Goal: Transaction & Acquisition: Book appointment/travel/reservation

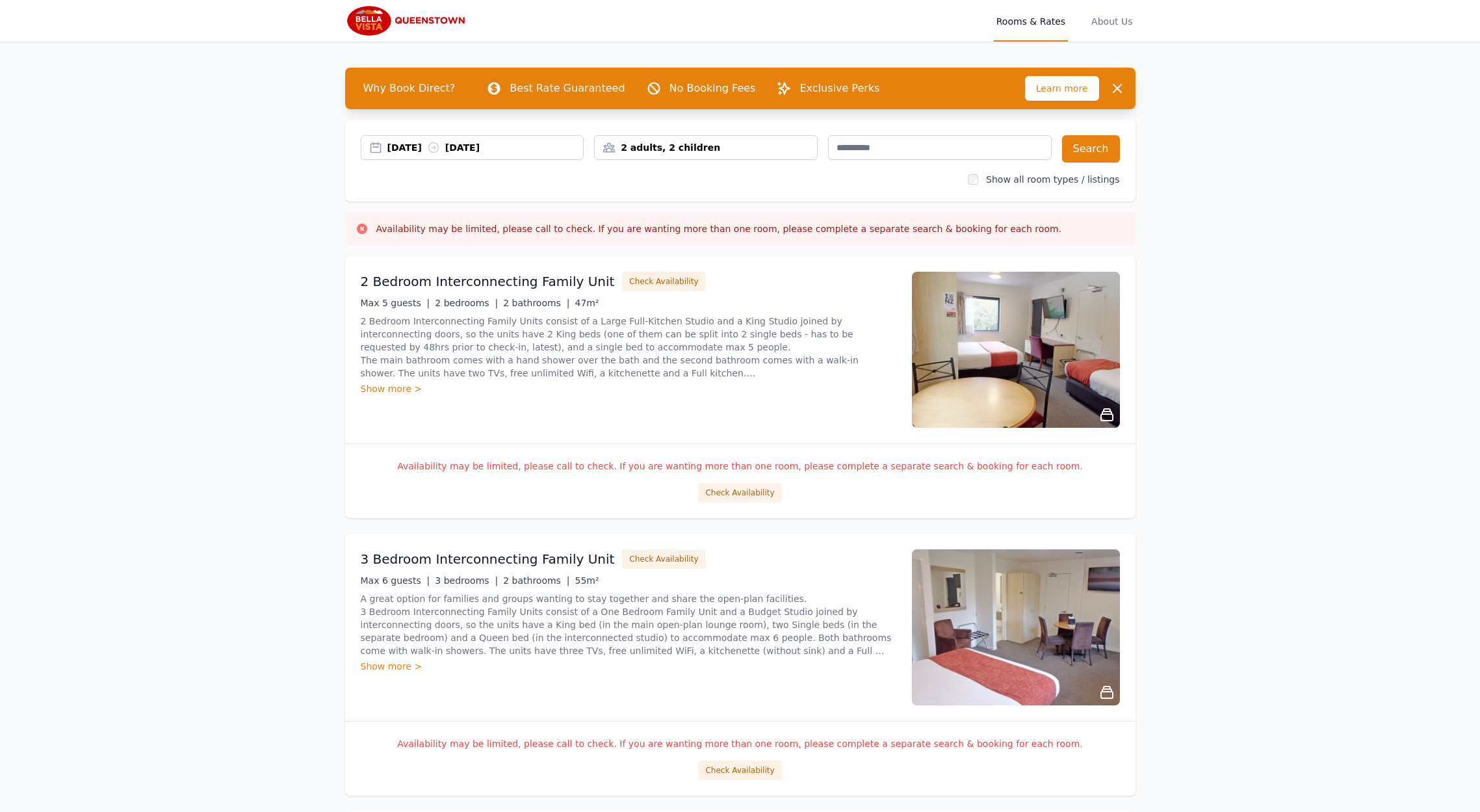
click at [415, 154] on div "[DATE] [DATE]" at bounding box center [485, 148] width 197 height 13
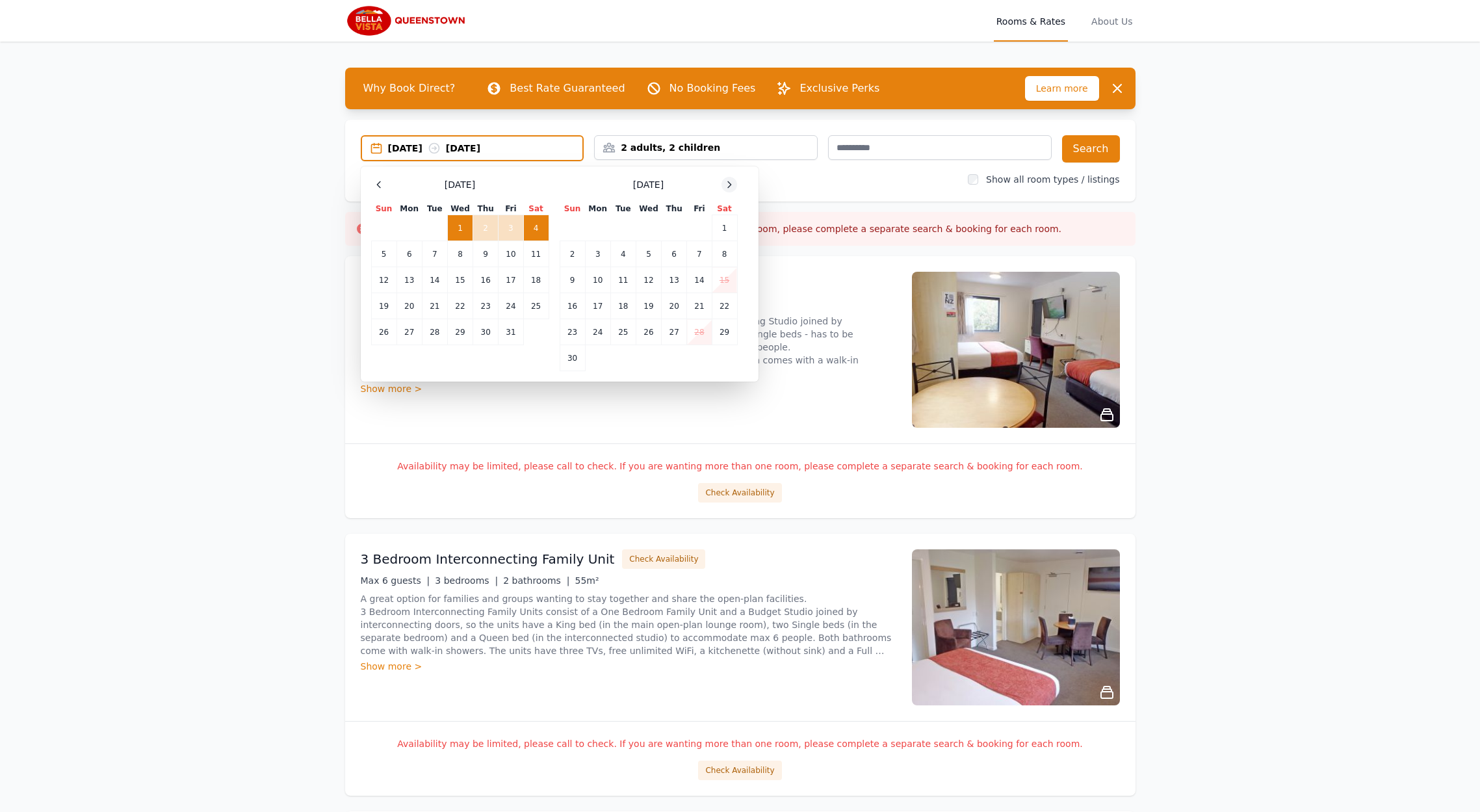
click at [728, 189] on icon at bounding box center [729, 184] width 11 height 11
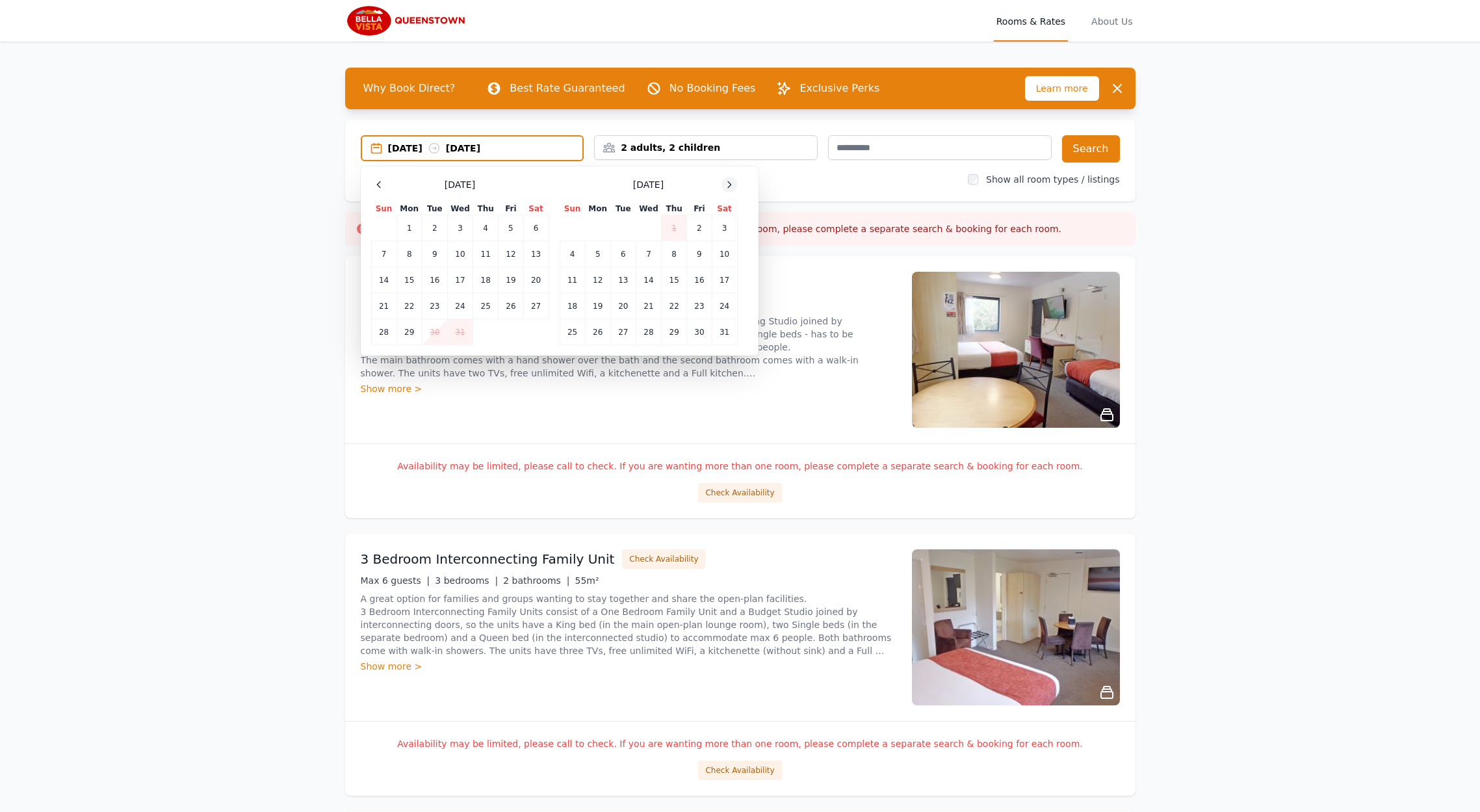
click at [728, 189] on icon at bounding box center [729, 184] width 11 height 11
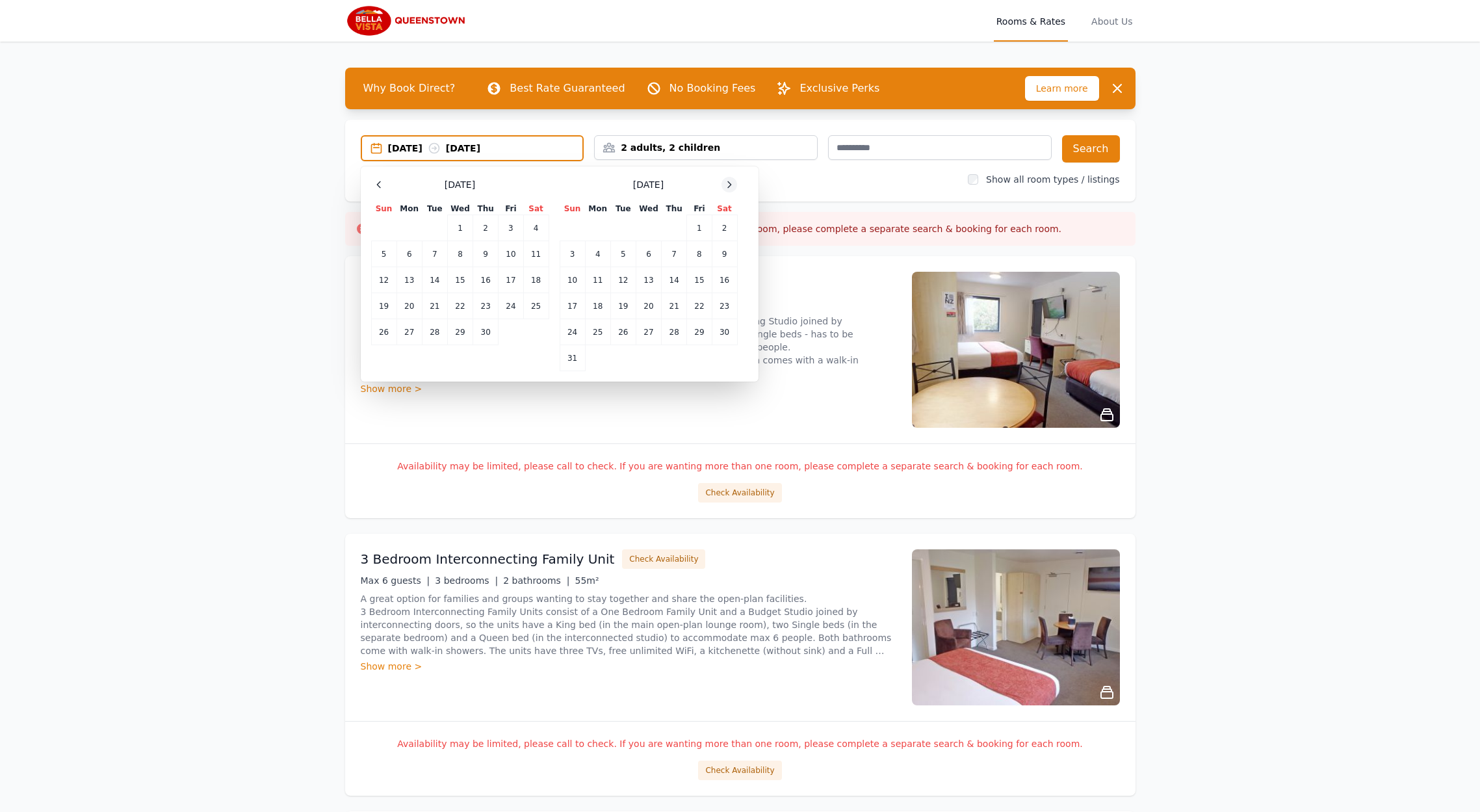
click at [728, 189] on icon at bounding box center [729, 184] width 11 height 11
click at [731, 308] on td "27" at bounding box center [724, 307] width 25 height 26
click at [728, 187] on icon at bounding box center [729, 184] width 11 height 11
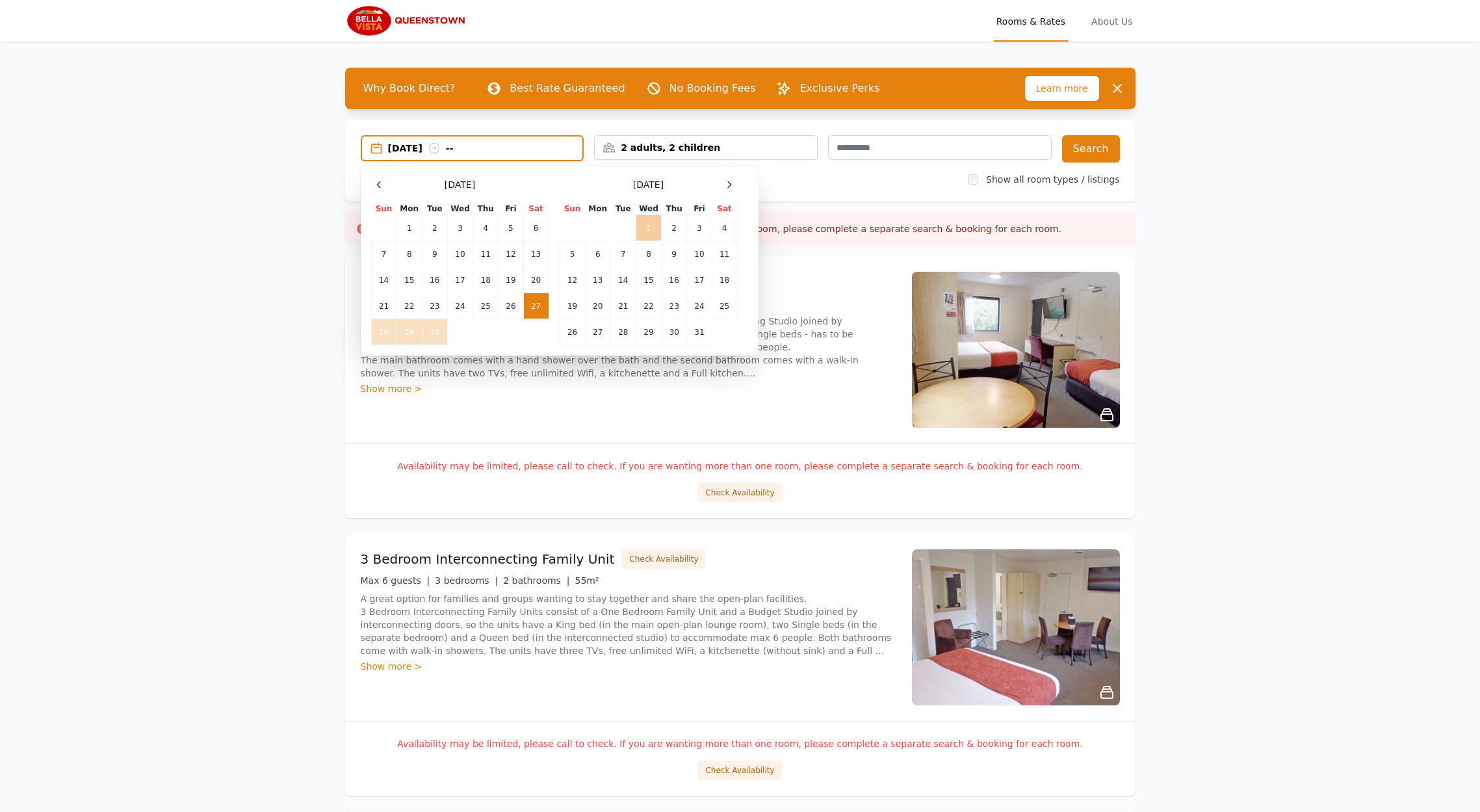
click at [650, 231] on td "1" at bounding box center [648, 228] width 25 height 26
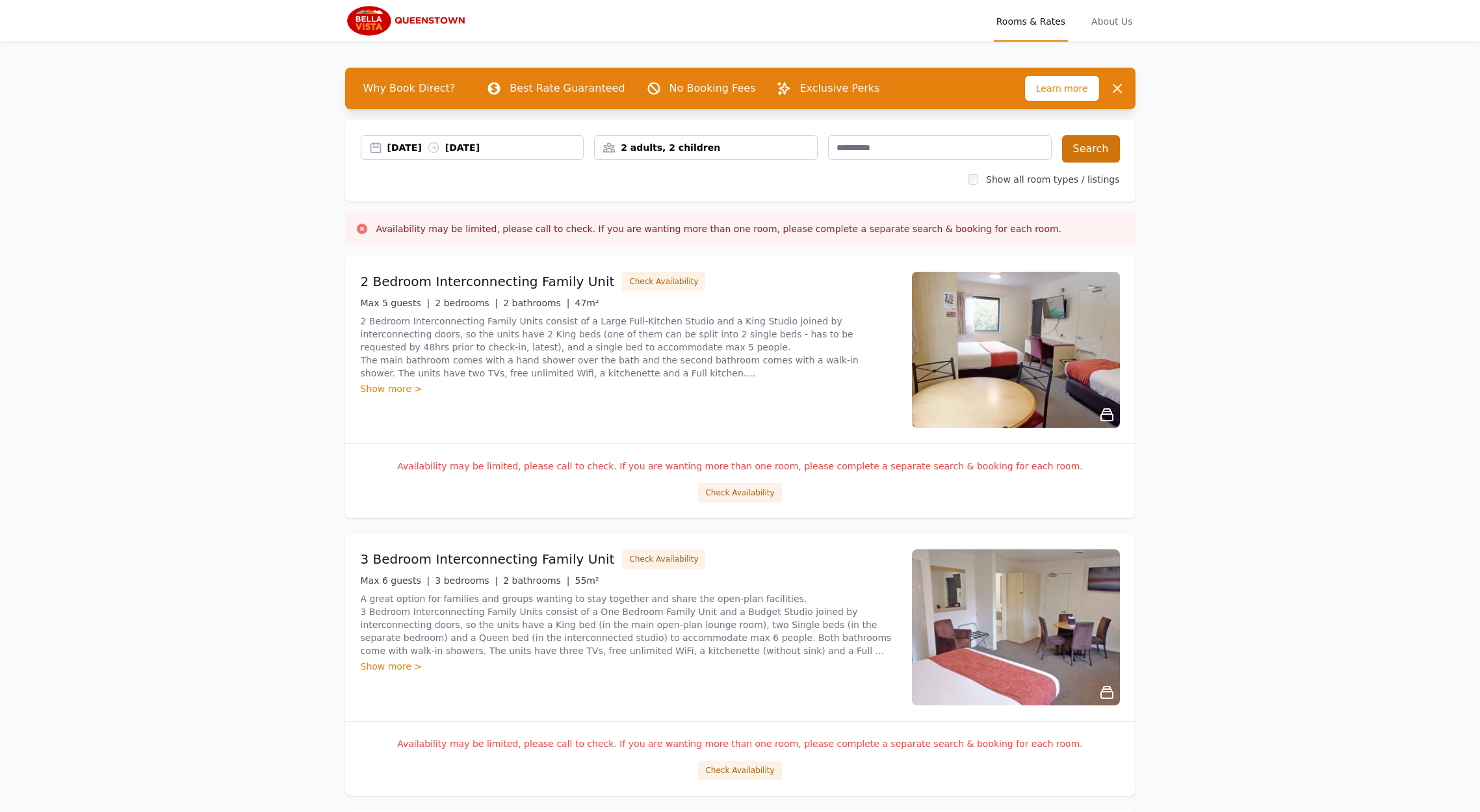
click at [1113, 152] on button "Search" at bounding box center [1091, 148] width 58 height 27
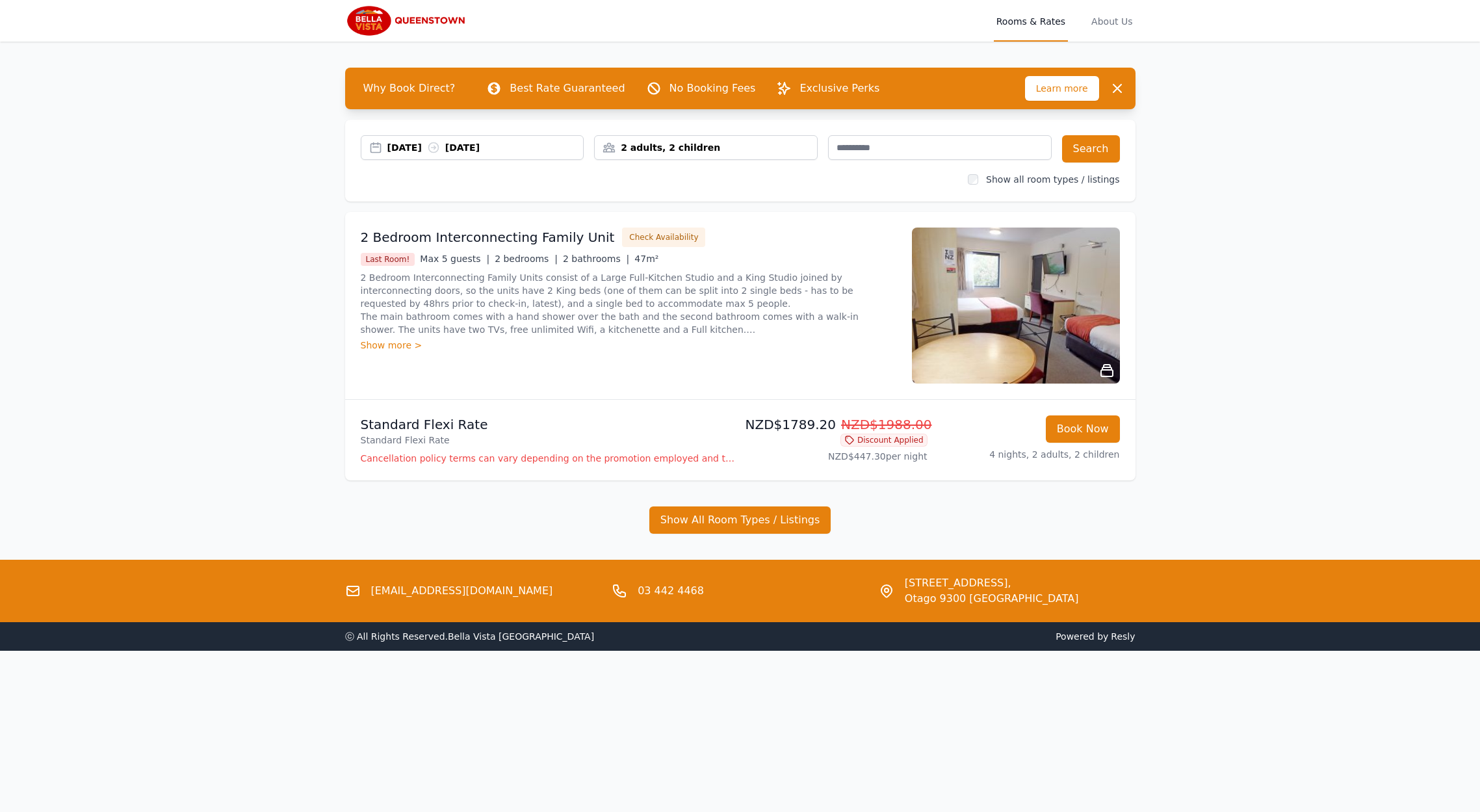
scroll to position [2, 0]
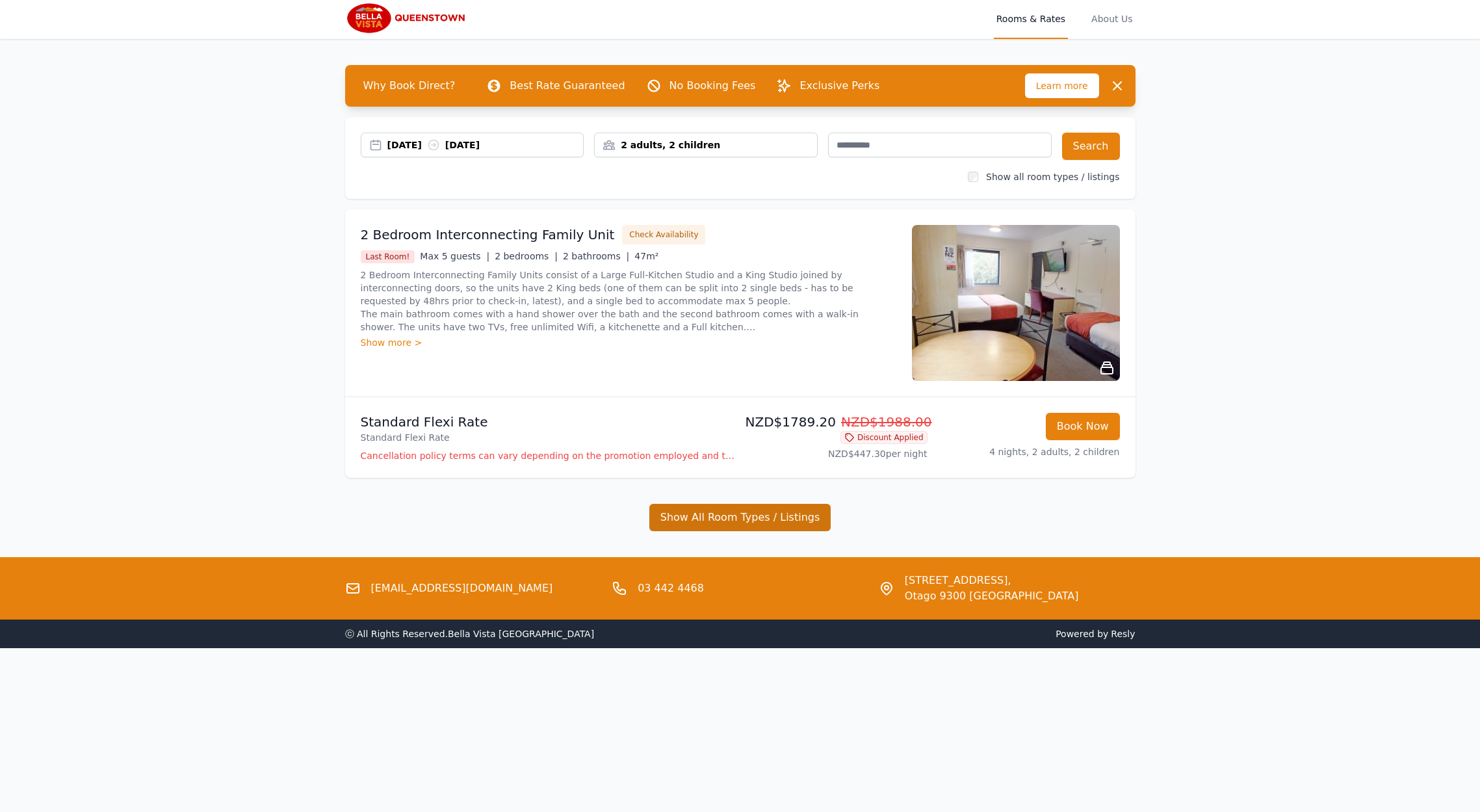
click at [753, 526] on button "Show All Room Types / Listings" at bounding box center [740, 517] width 182 height 27
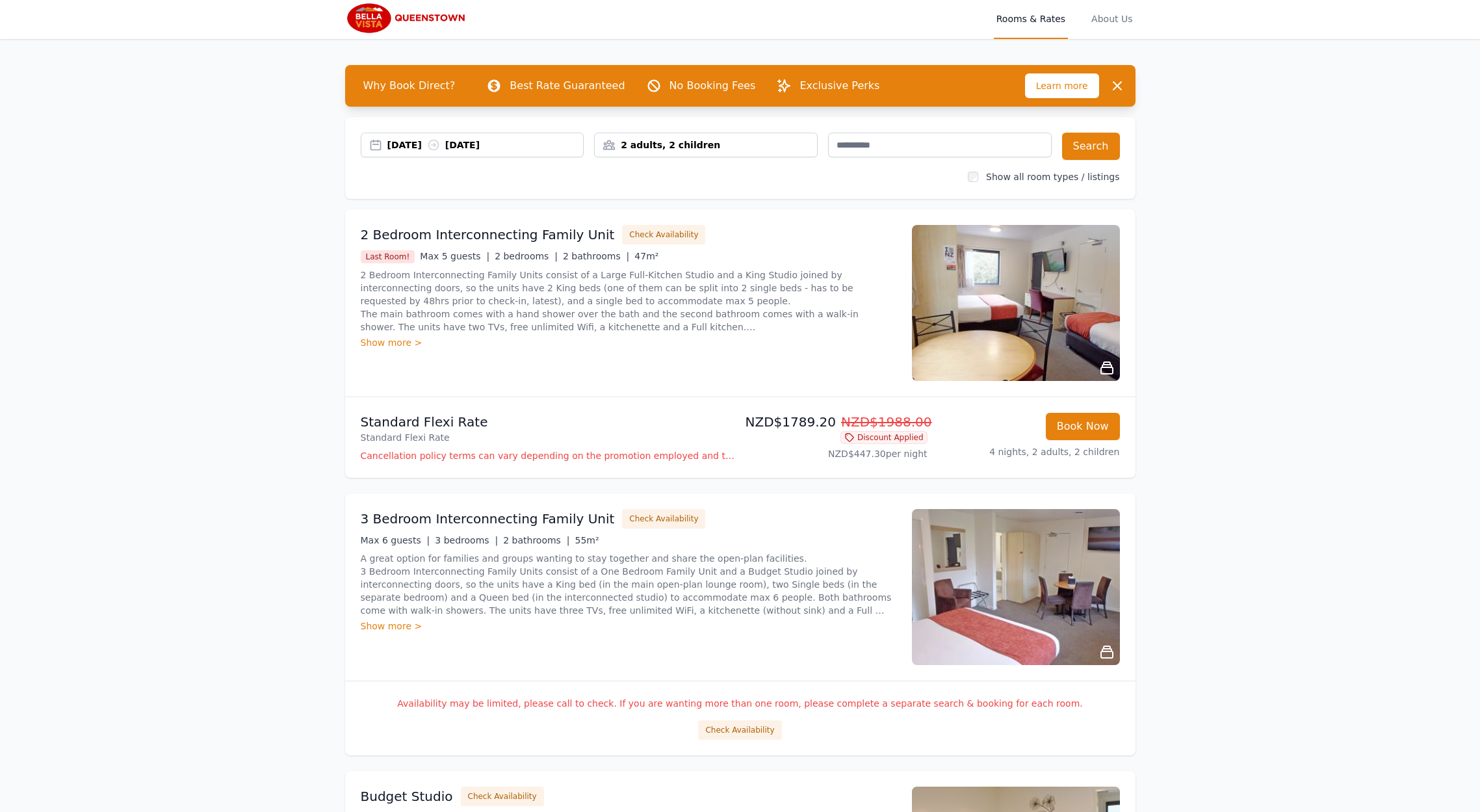
scroll to position [124, 0]
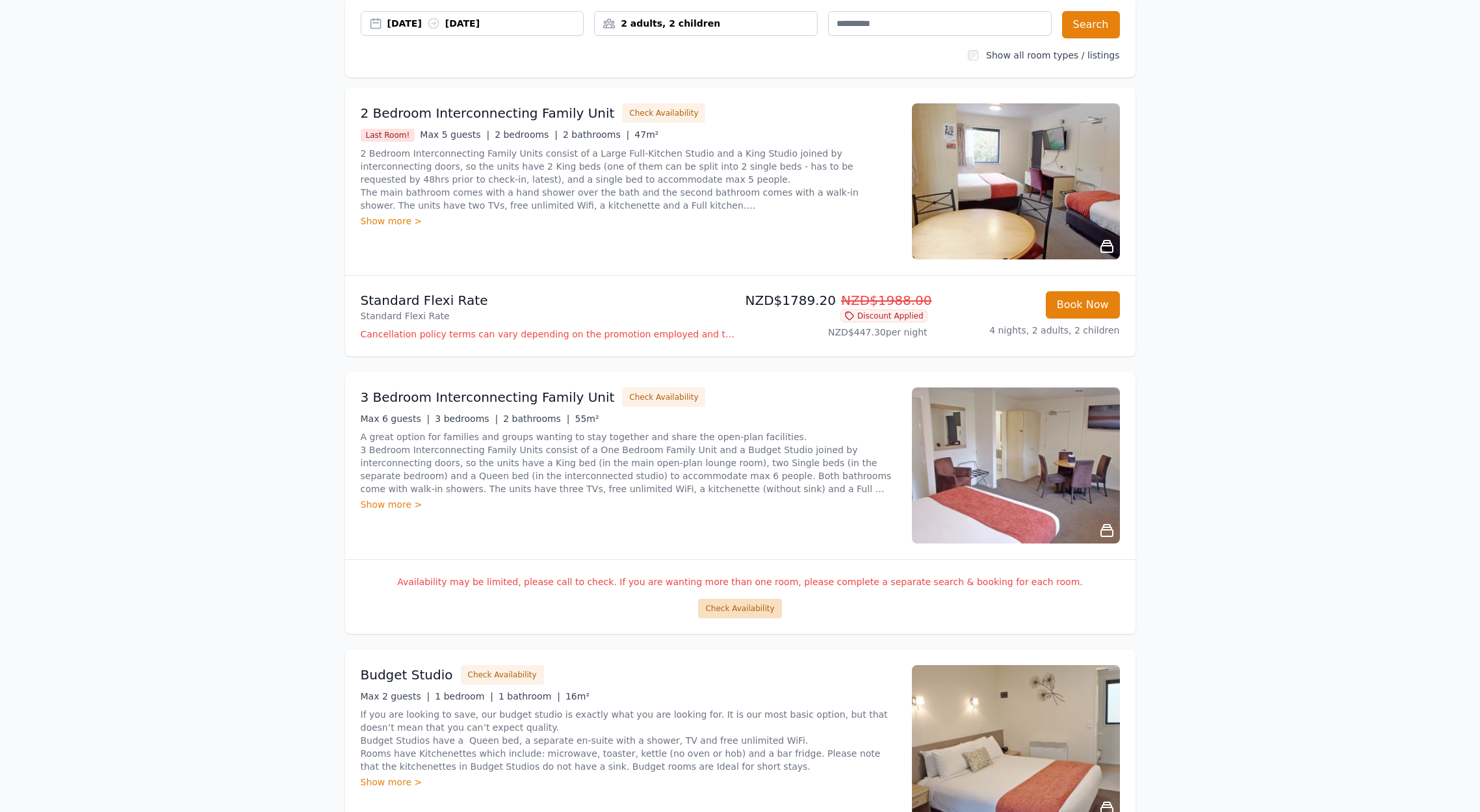
click at [735, 607] on button "Check Availability" at bounding box center [739, 608] width 83 height 20
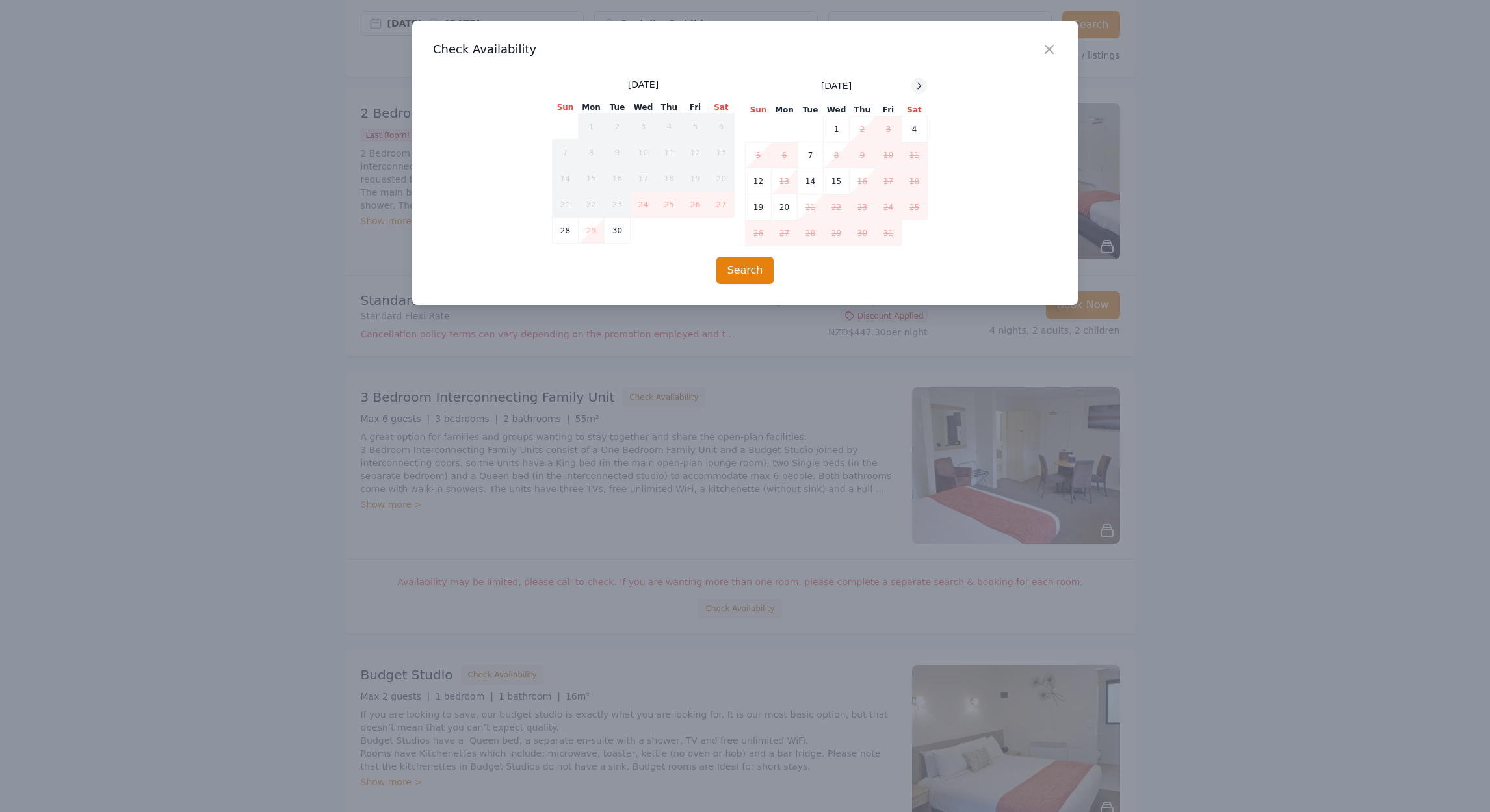
click at [924, 84] on icon at bounding box center [919, 85] width 11 height 11
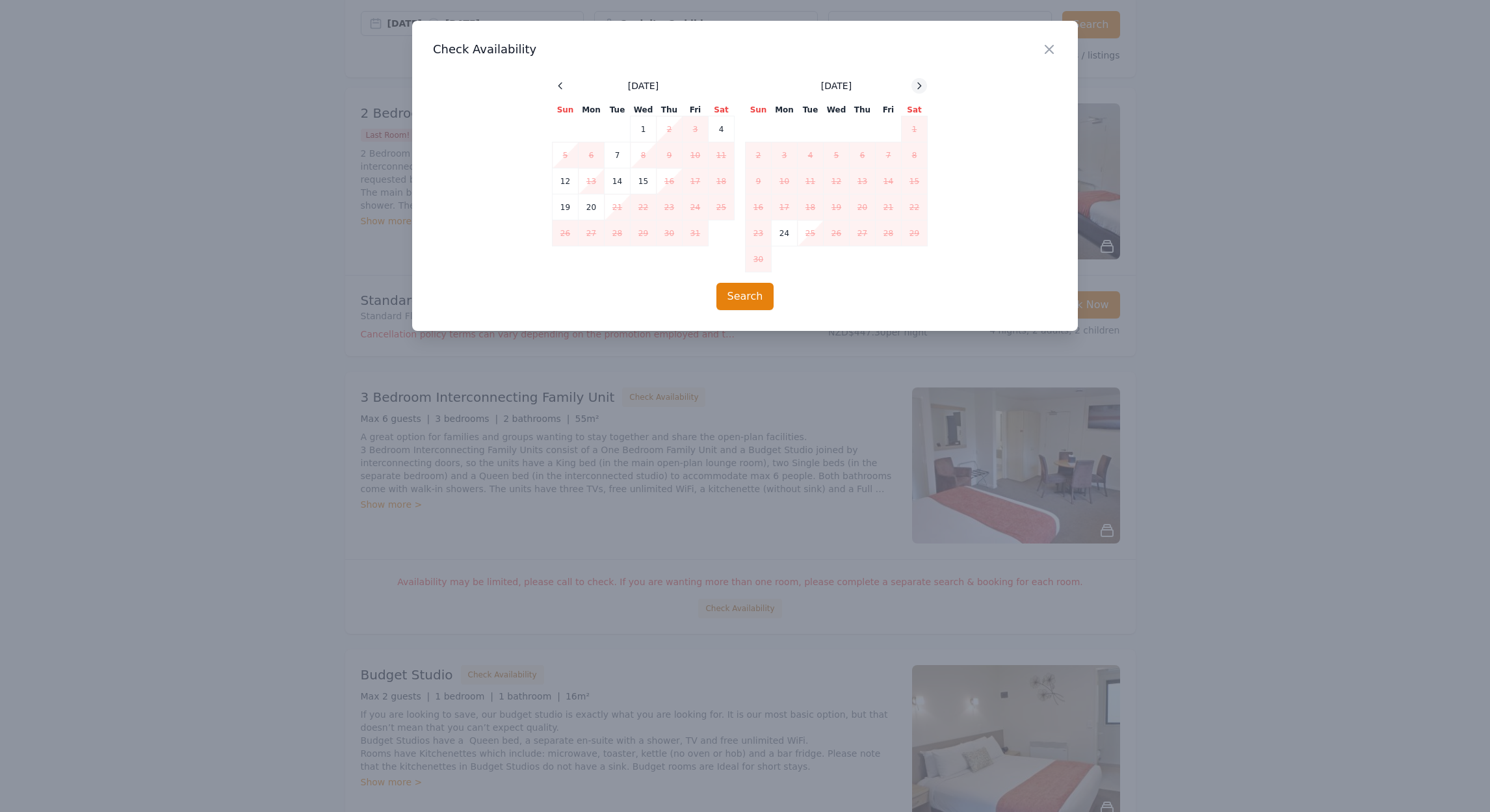
click at [924, 84] on icon at bounding box center [919, 85] width 11 height 11
click at [923, 84] on icon at bounding box center [919, 85] width 11 height 11
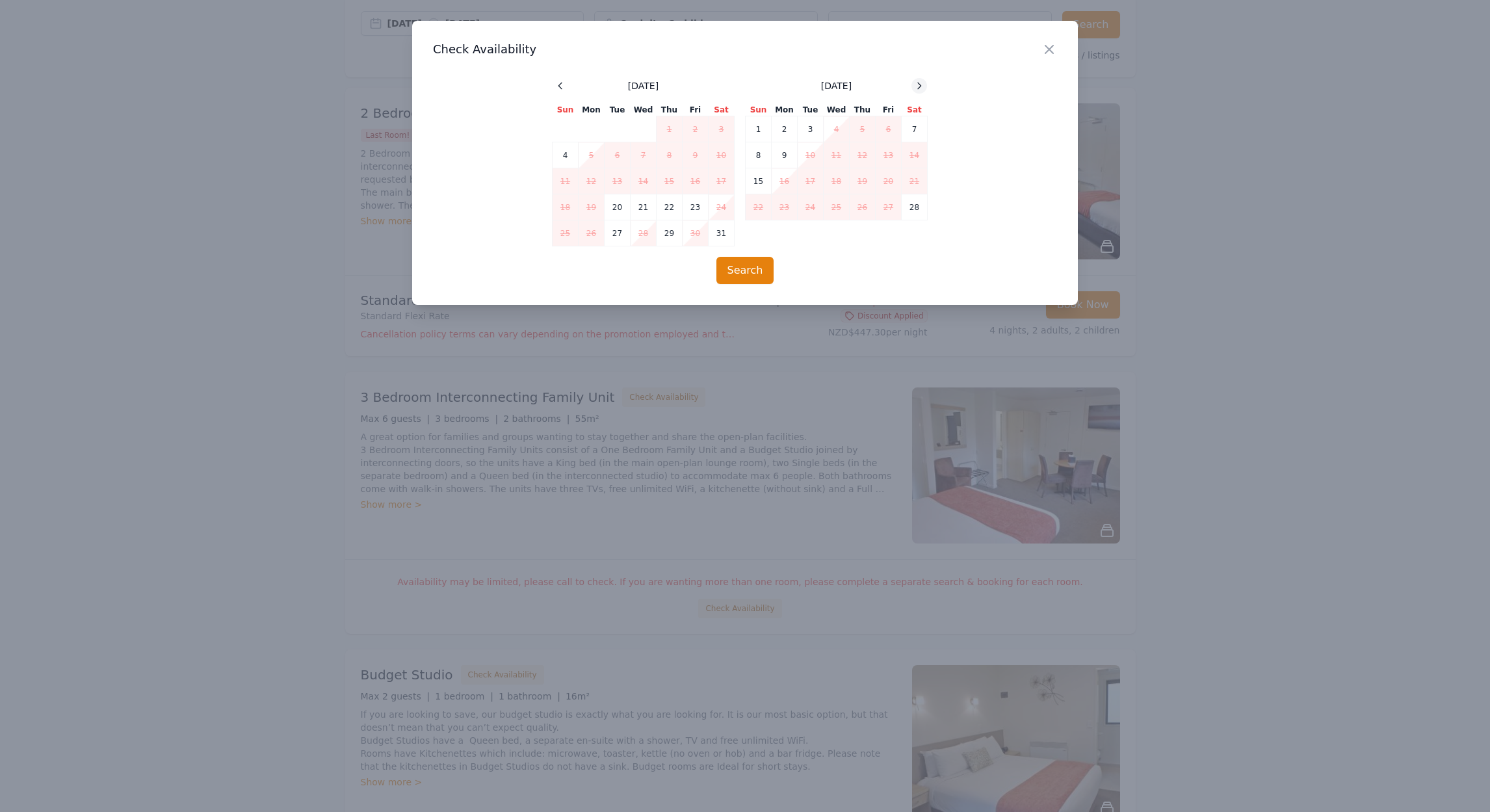
click at [923, 84] on icon at bounding box center [919, 85] width 11 height 11
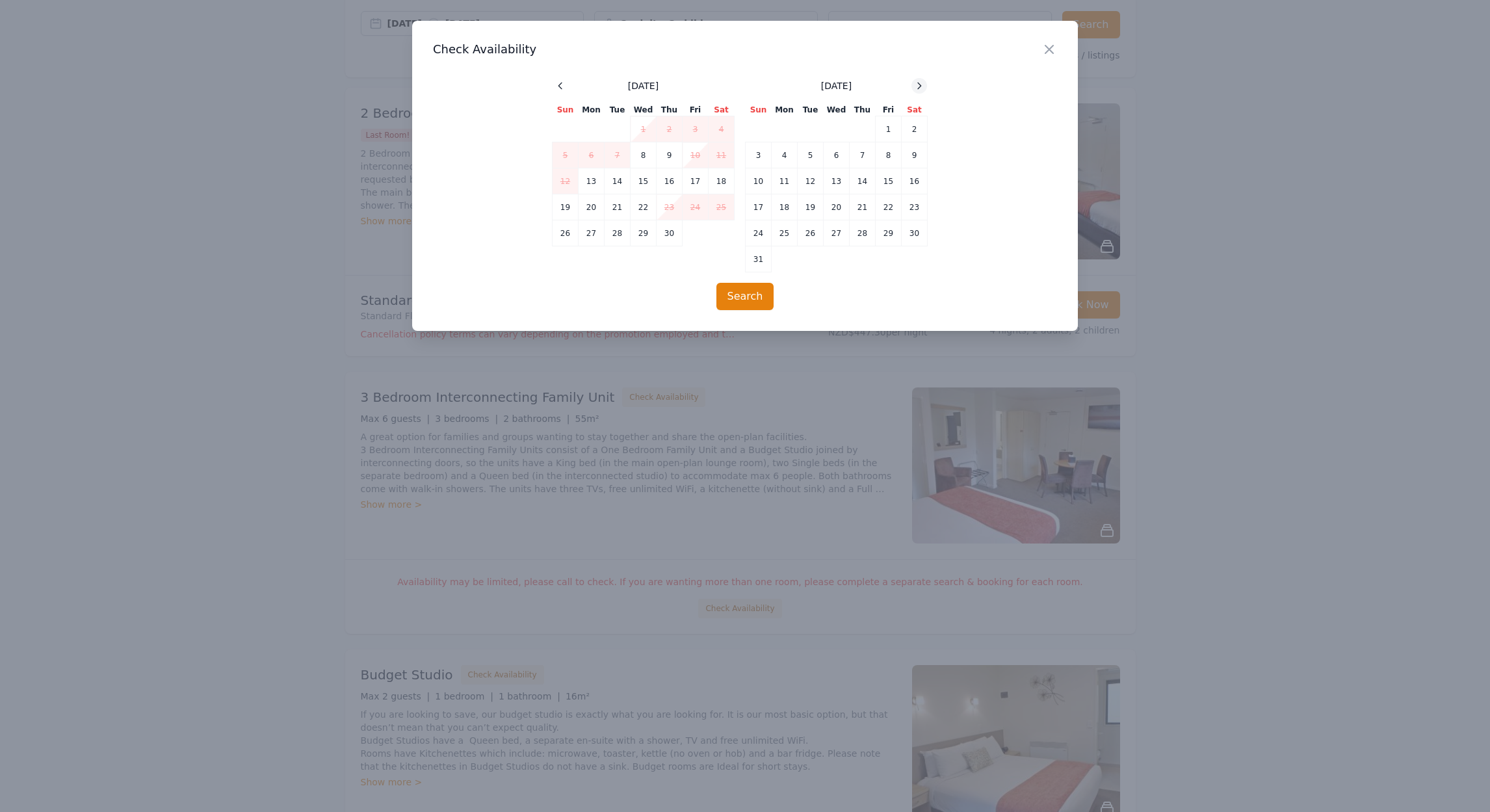
click at [923, 84] on icon at bounding box center [919, 85] width 11 height 11
click at [789, 240] on td "29" at bounding box center [785, 233] width 26 height 26
click at [918, 92] on div at bounding box center [919, 85] width 16 height 16
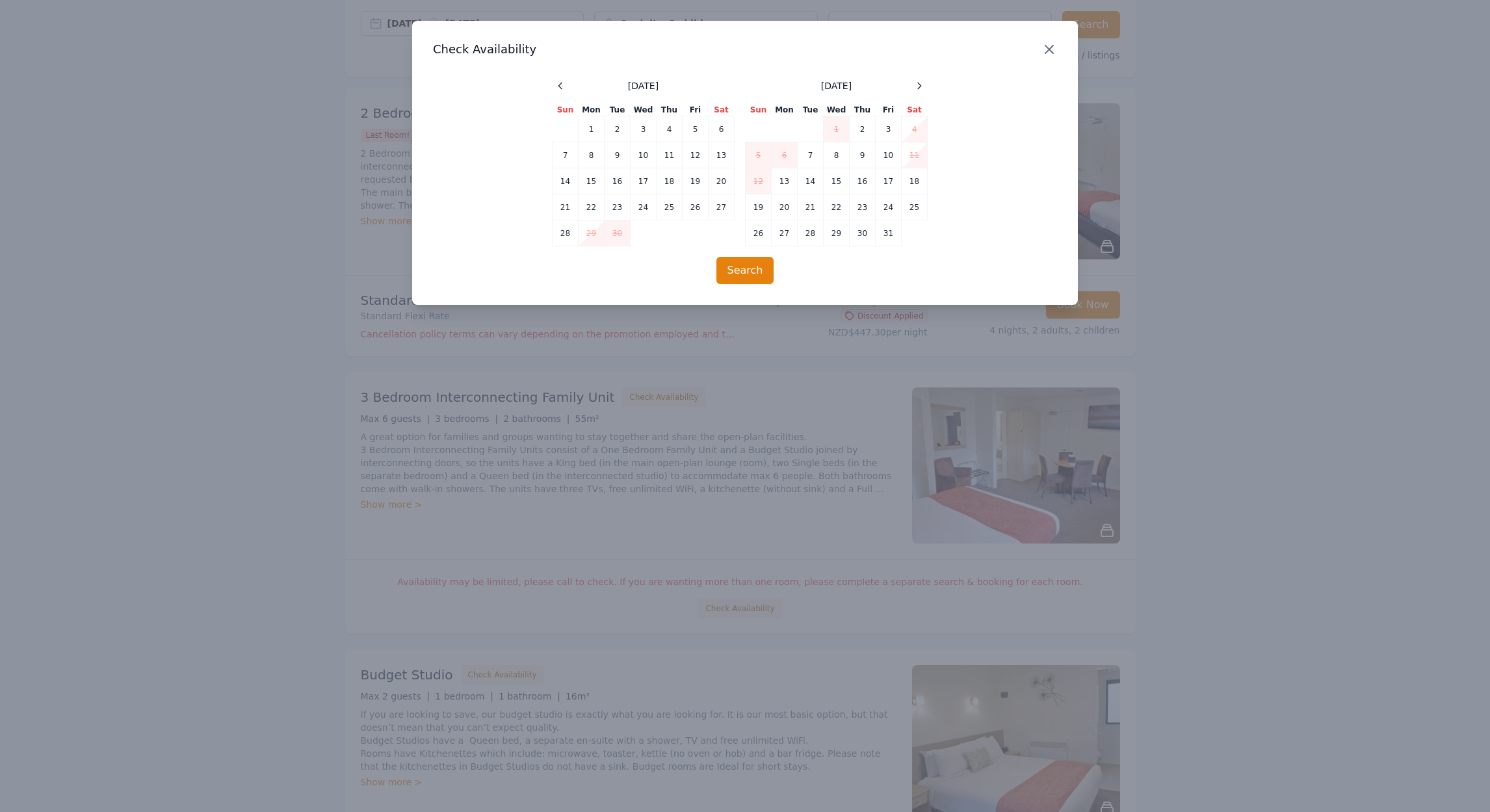
click at [1052, 51] on icon "button" at bounding box center [1049, 49] width 16 height 16
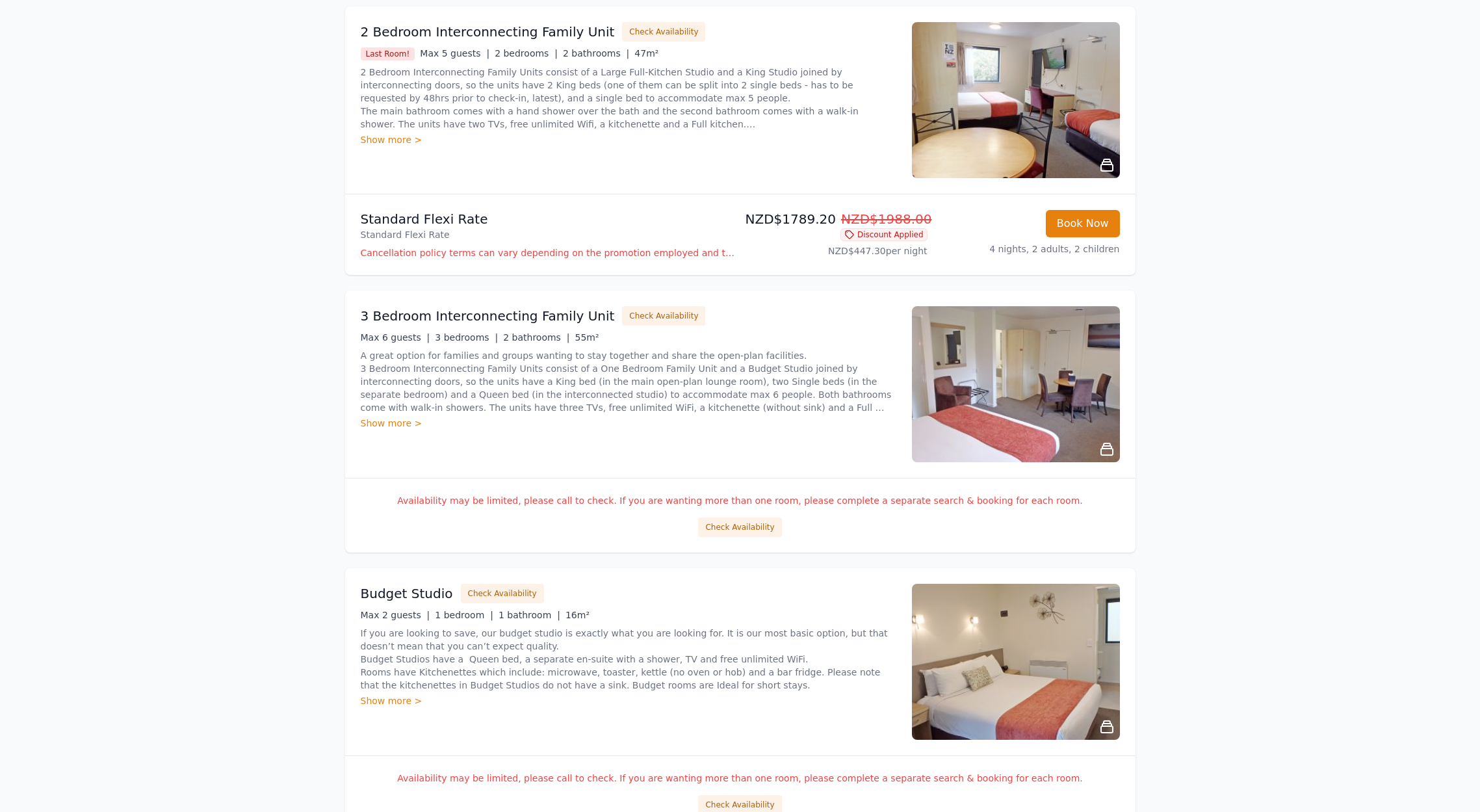
scroll to position [0, 0]
